Goal: Transaction & Acquisition: Purchase product/service

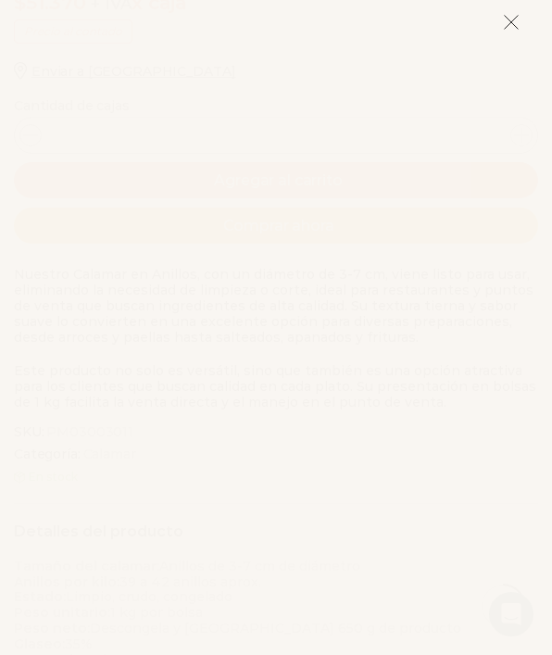
scroll to position [899, 0]
